Goal: Task Accomplishment & Management: Manage account settings

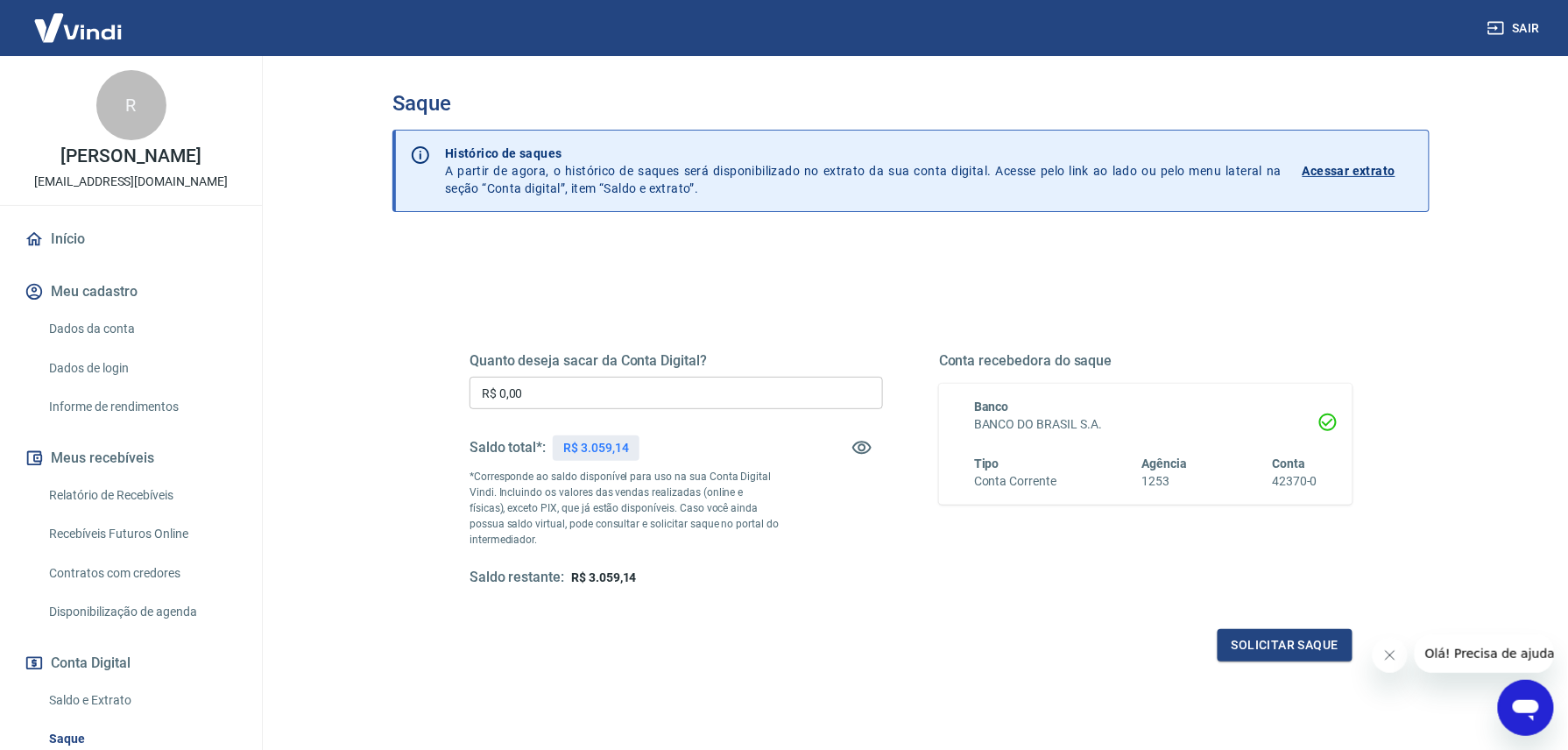
click at [685, 391] on input "R$ 0,00" at bounding box center [676, 392] width 413 height 32
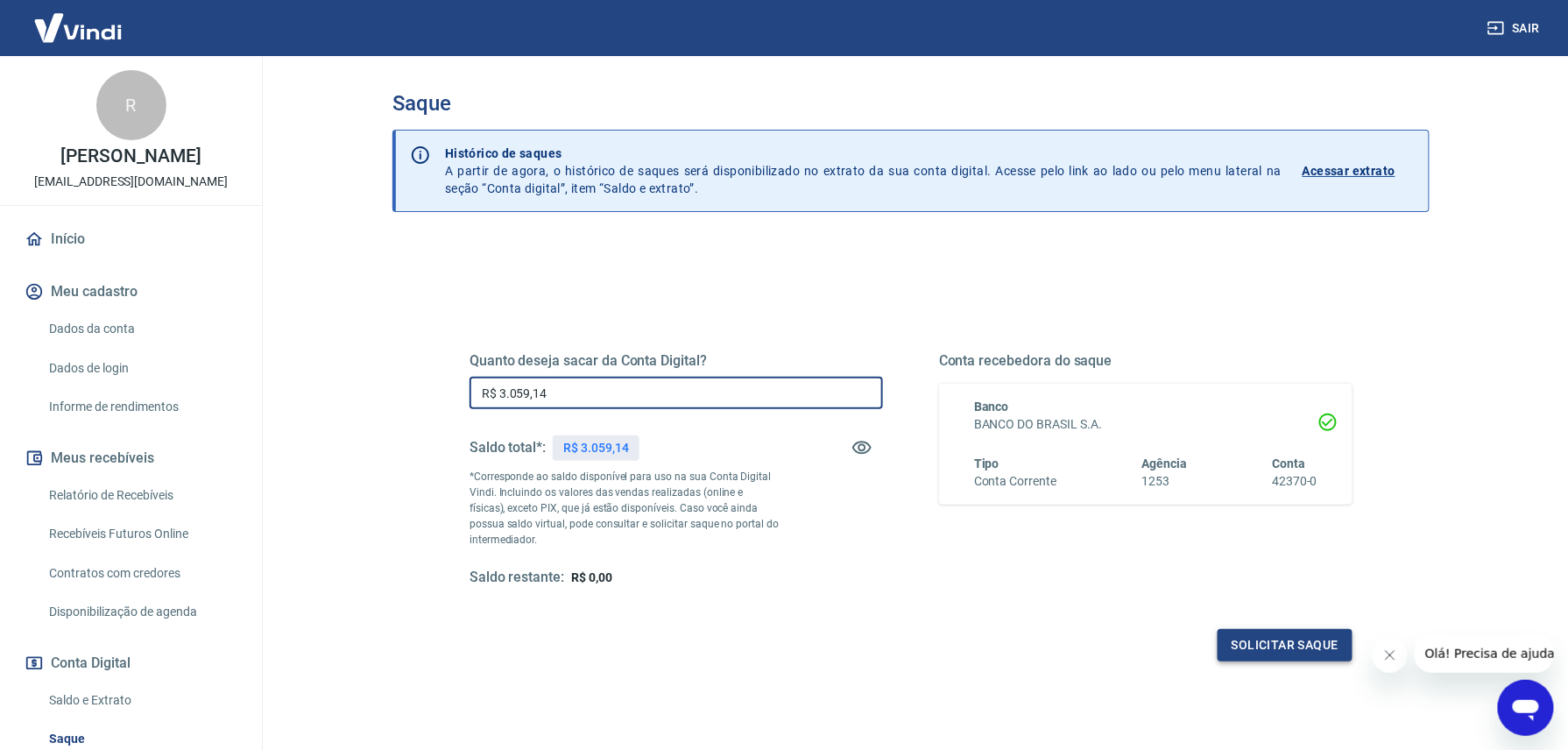
type input "R$ 3.059,14"
click at [1230, 637] on button "Solicitar saque" at bounding box center [1285, 644] width 135 height 32
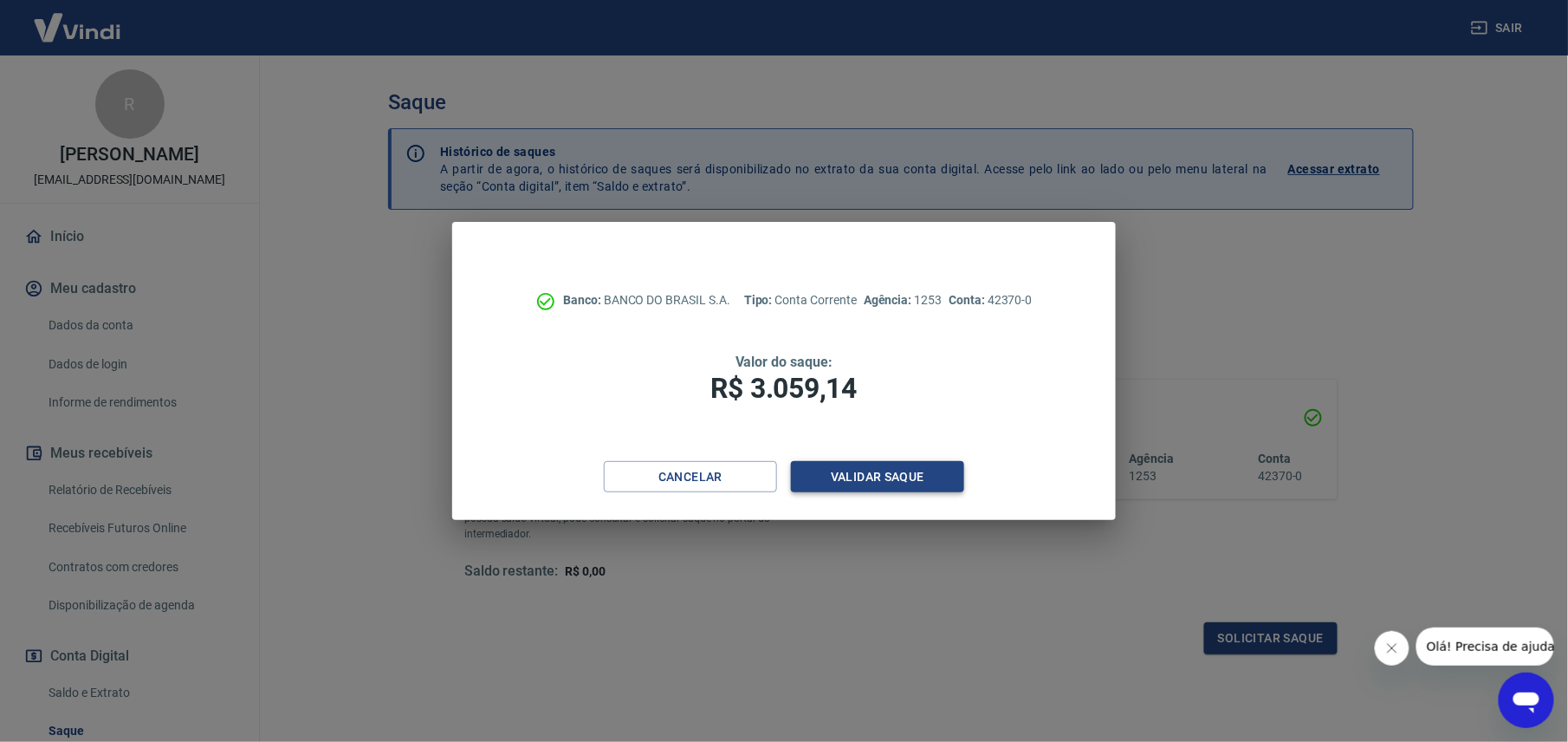
click at [829, 471] on button "Validar saque" at bounding box center [877, 476] width 174 height 32
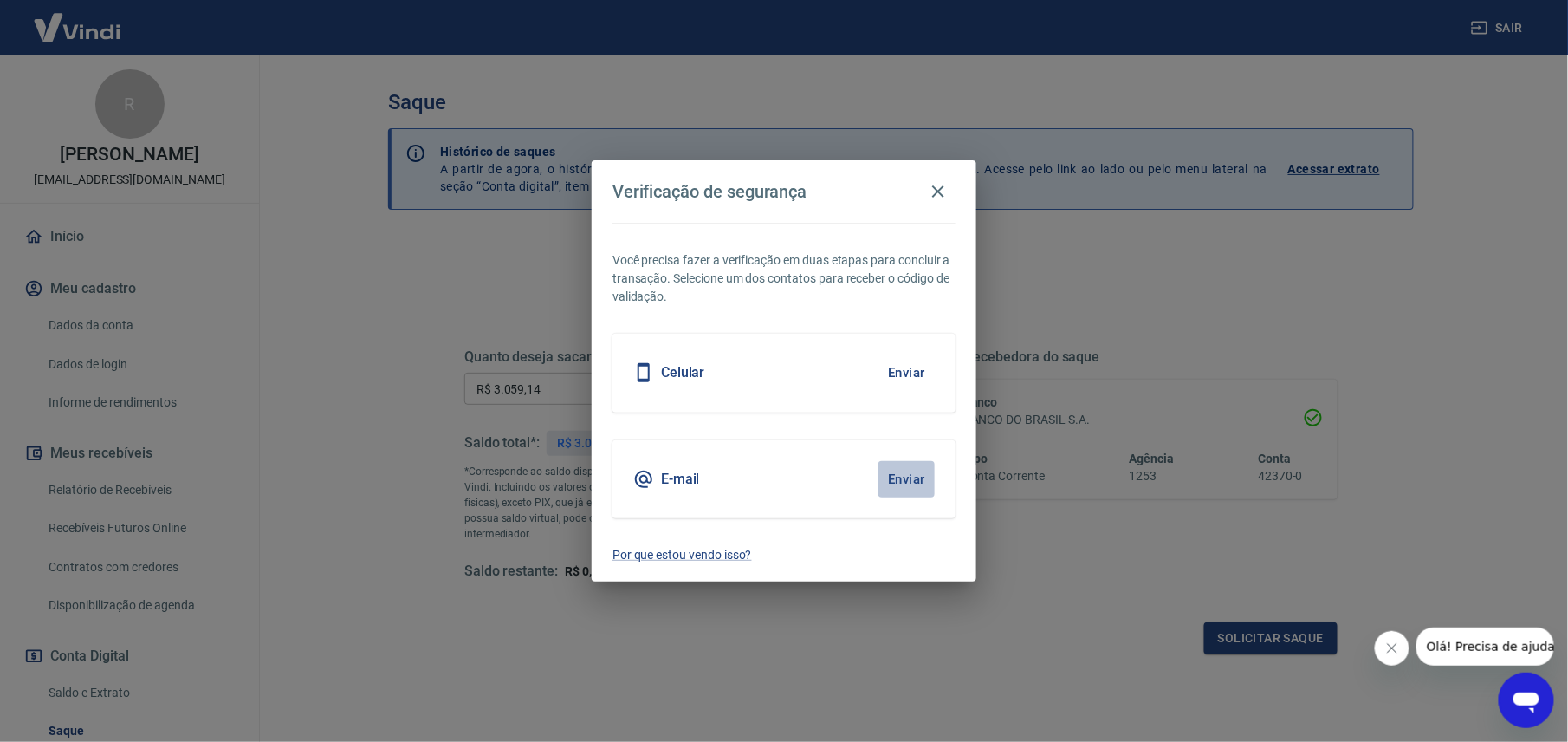
click at [898, 479] on button "Enviar" at bounding box center [906, 479] width 57 height 36
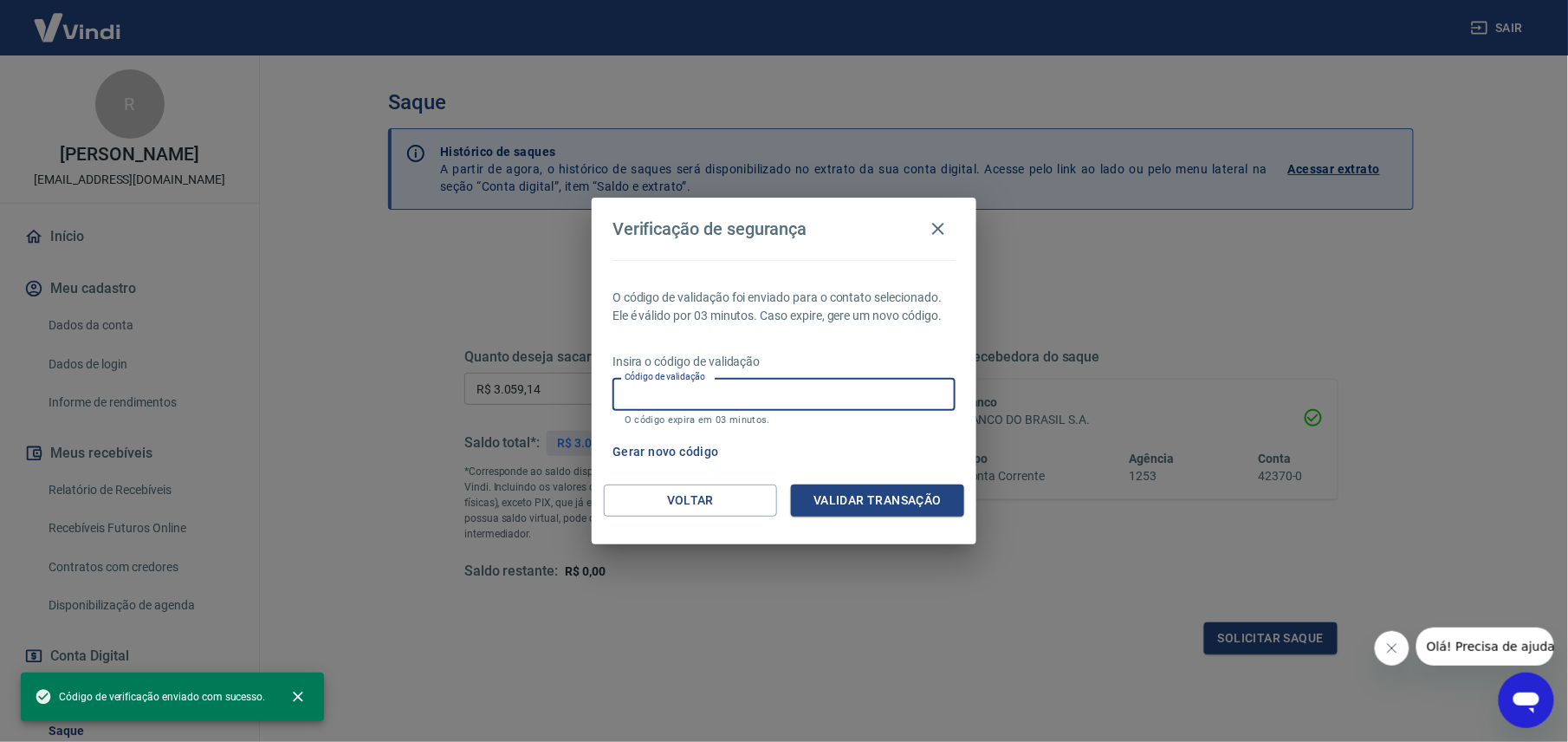
click at [723, 386] on input "Código de validação" at bounding box center [783, 394] width 343 height 32
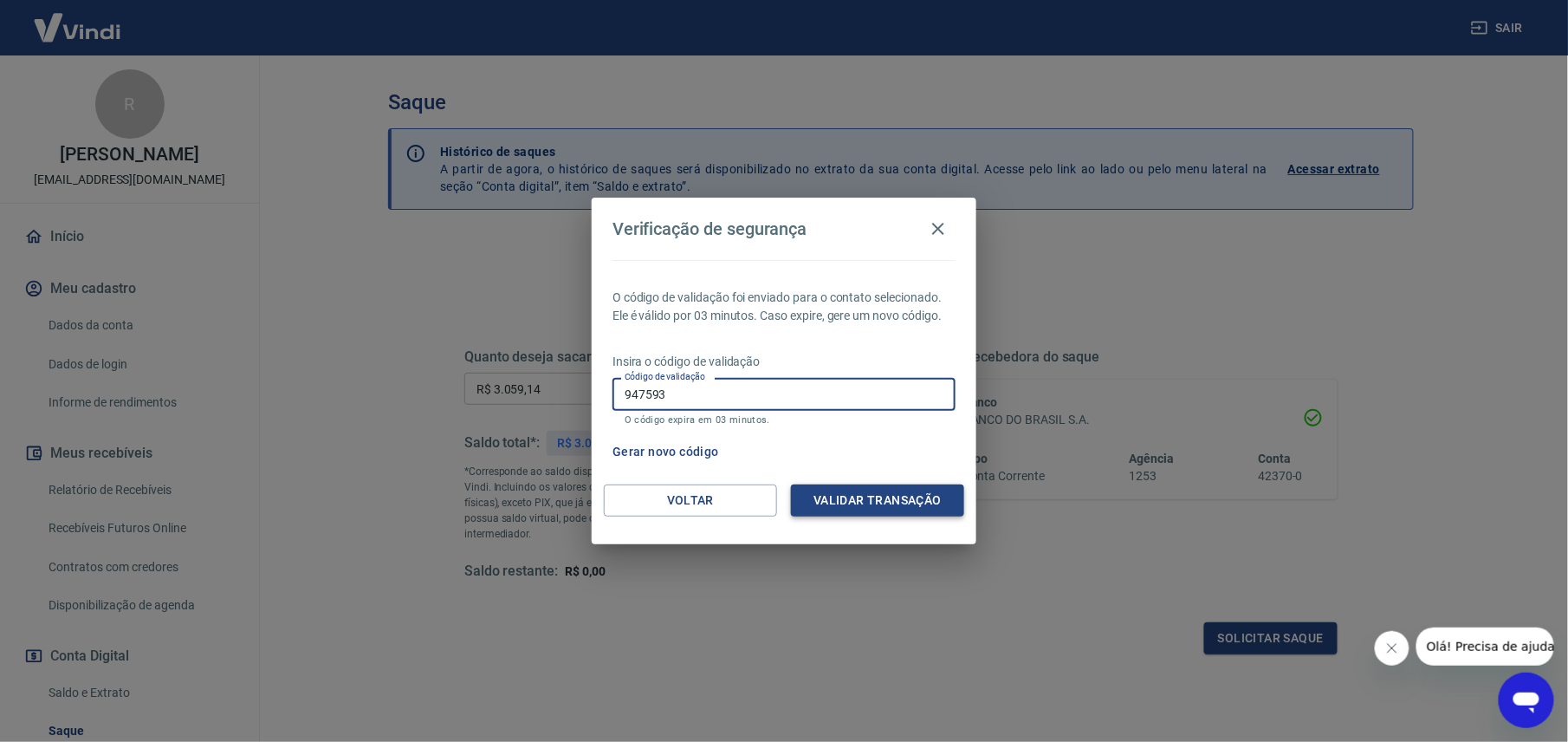
type input "947593"
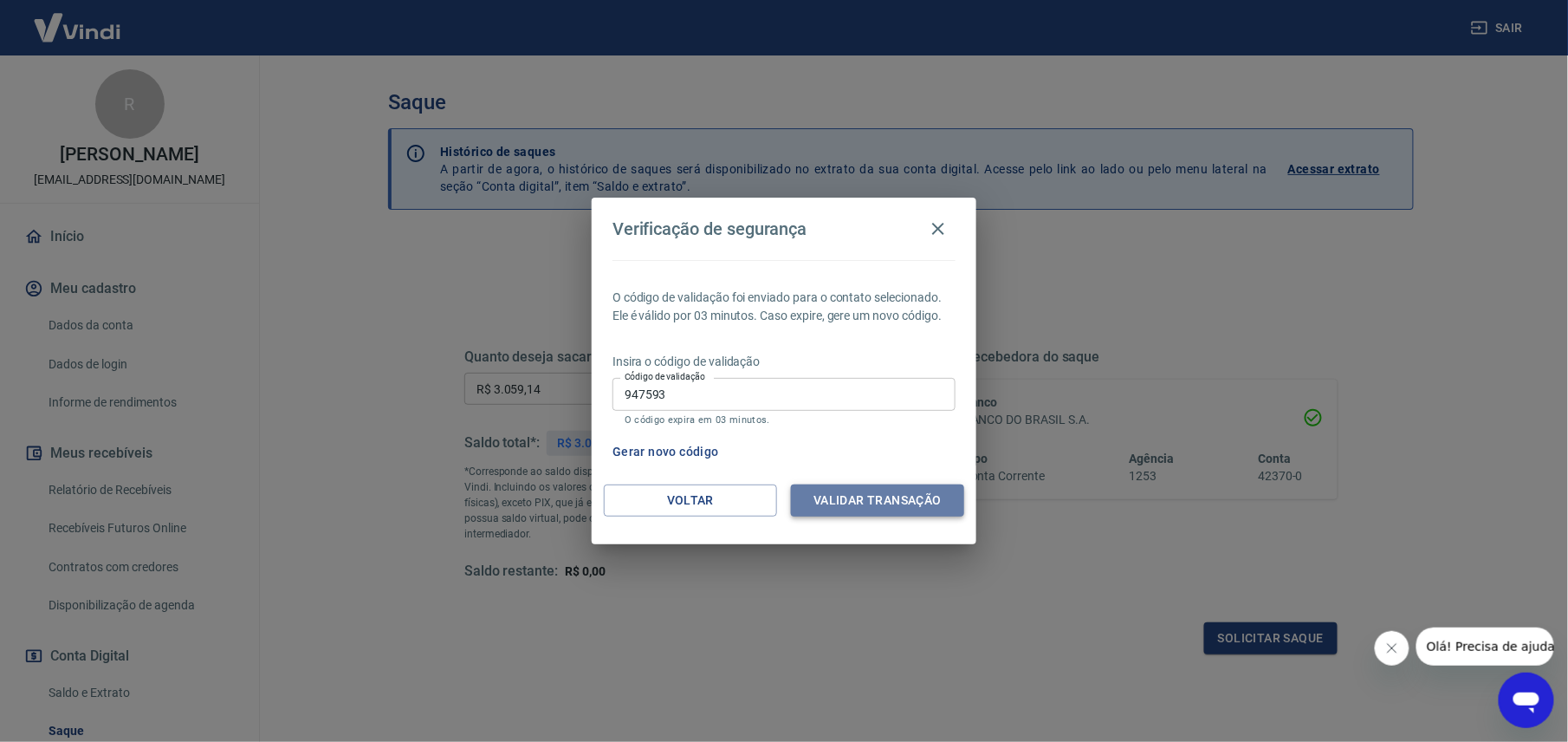
click at [878, 499] on button "Validar transação" at bounding box center [877, 500] width 174 height 32
